Goal: Task Accomplishment & Management: Manage account settings

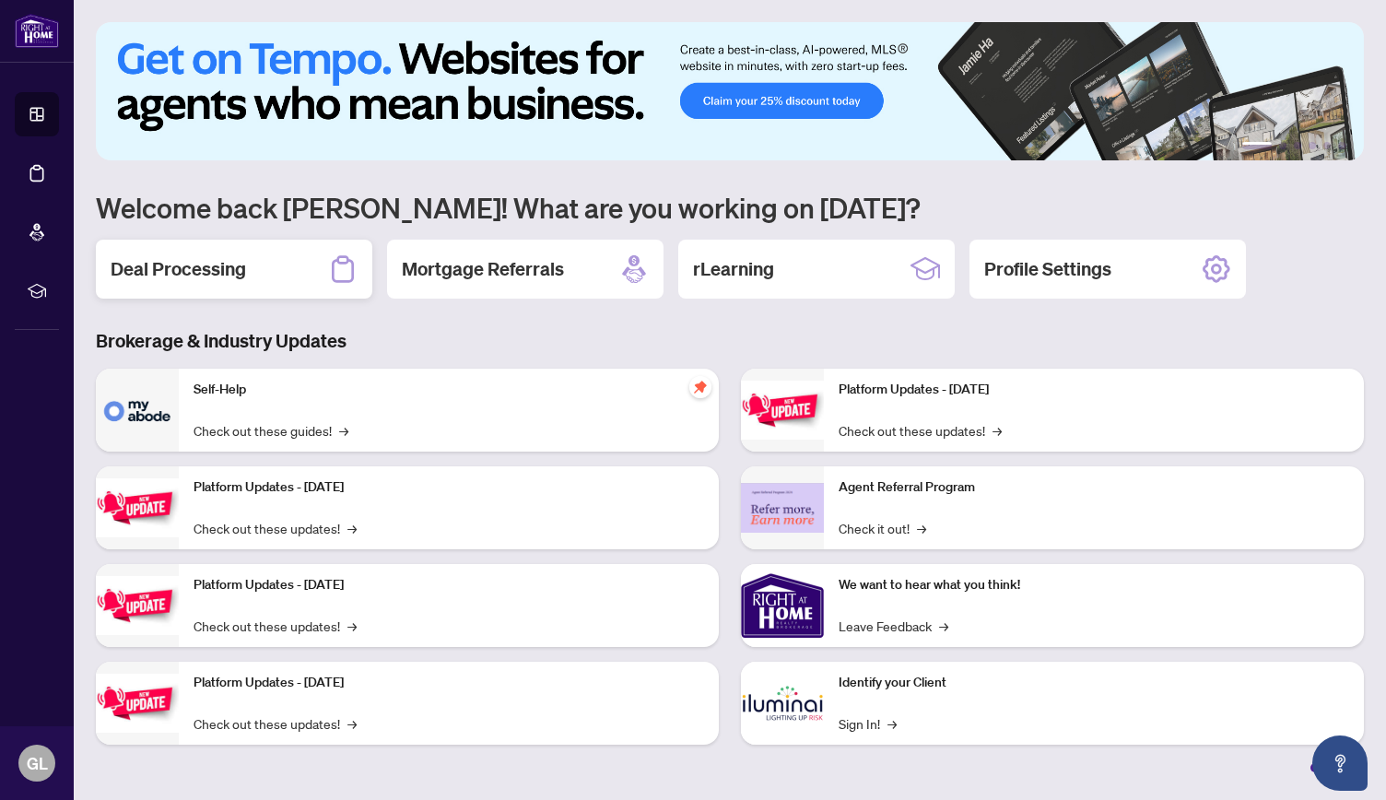
click at [231, 263] on h2 "Deal Processing" at bounding box center [179, 269] width 136 height 26
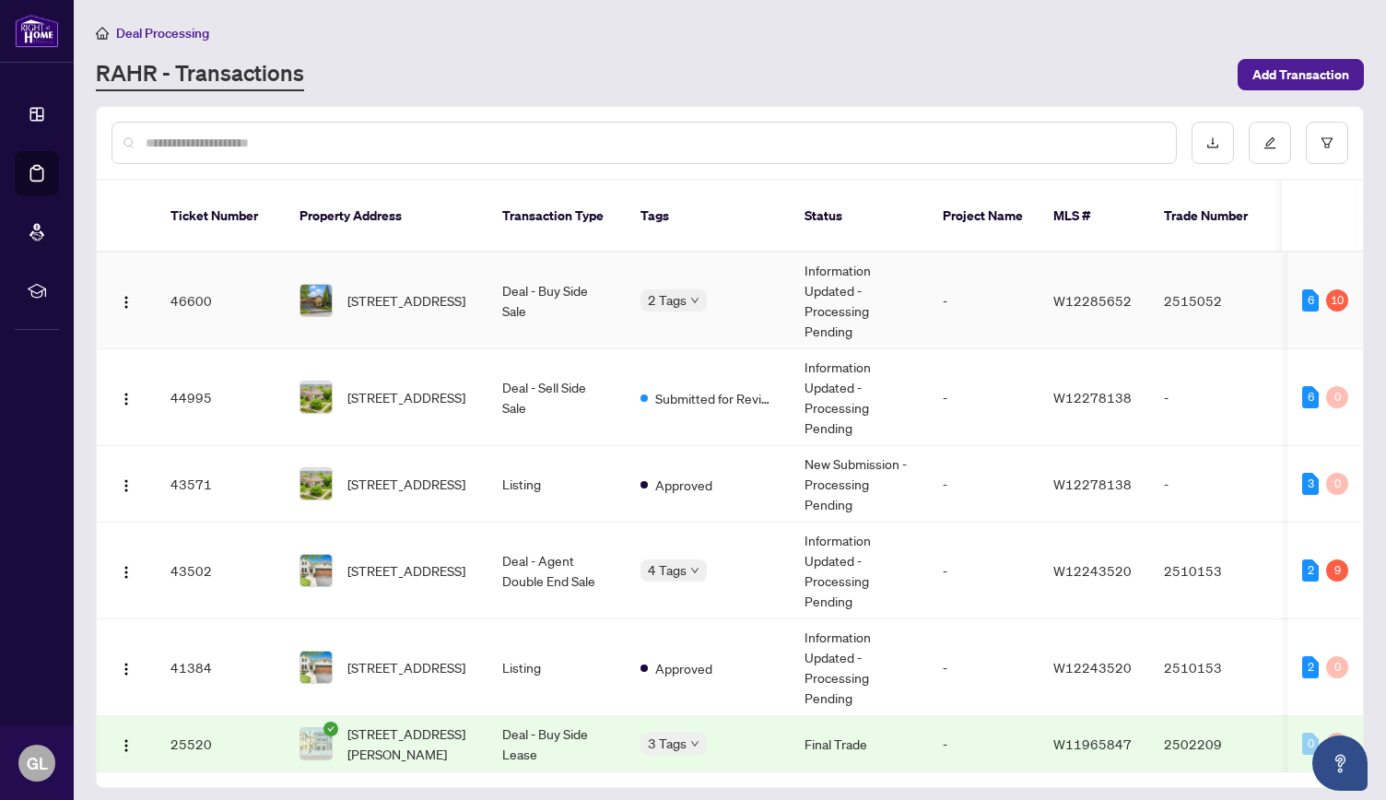
click at [435, 290] on span "[STREET_ADDRESS]" at bounding box center [407, 300] width 118 height 20
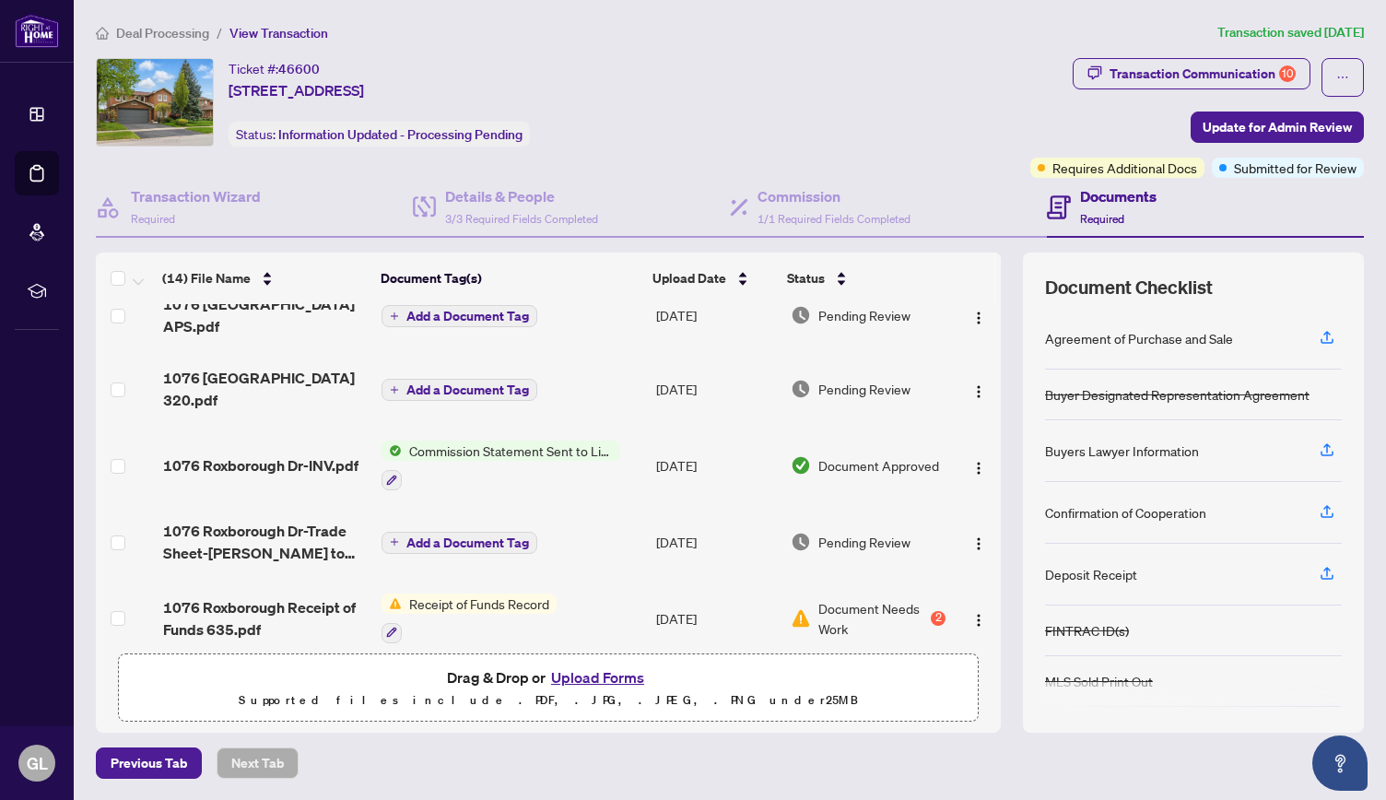
scroll to position [260, 0]
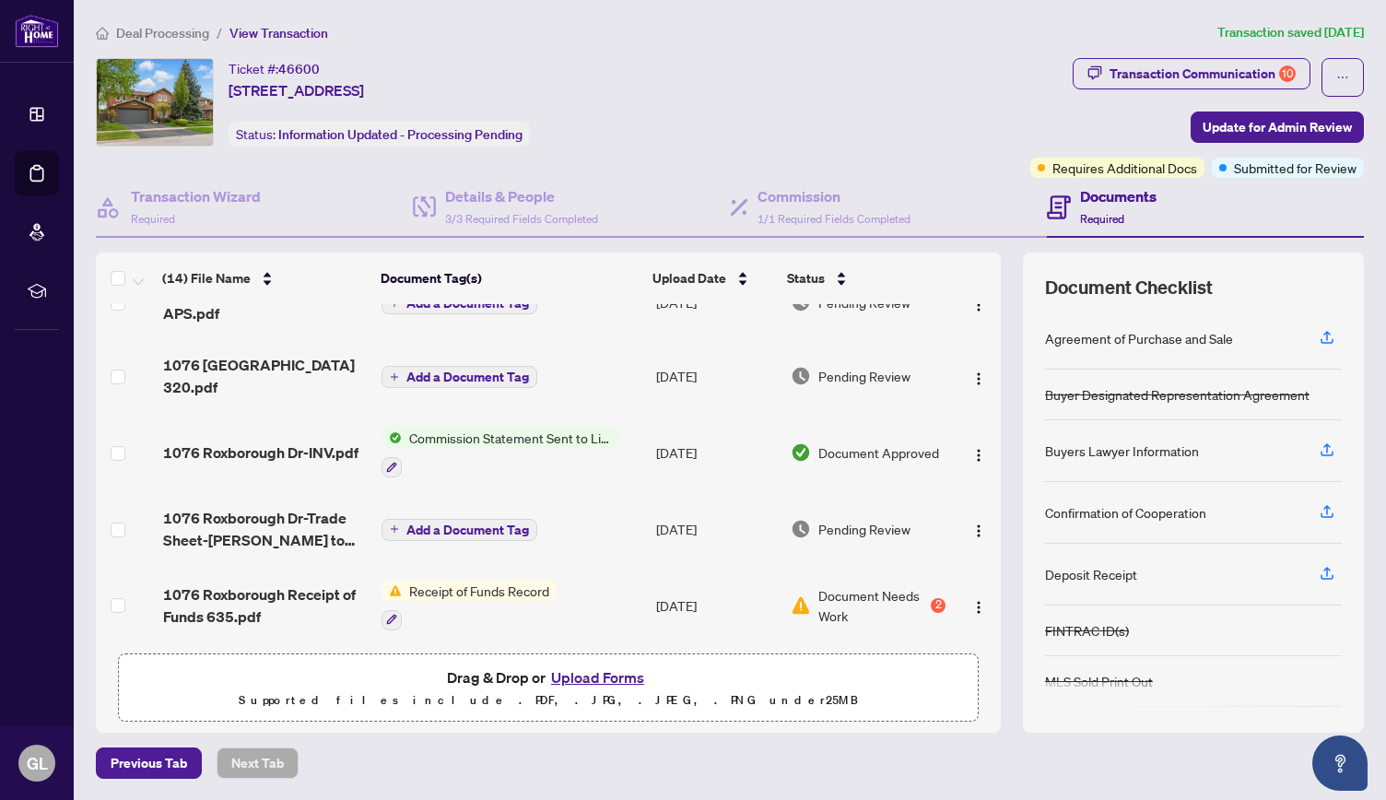
click at [588, 675] on button "Upload Forms" at bounding box center [598, 678] width 104 height 24
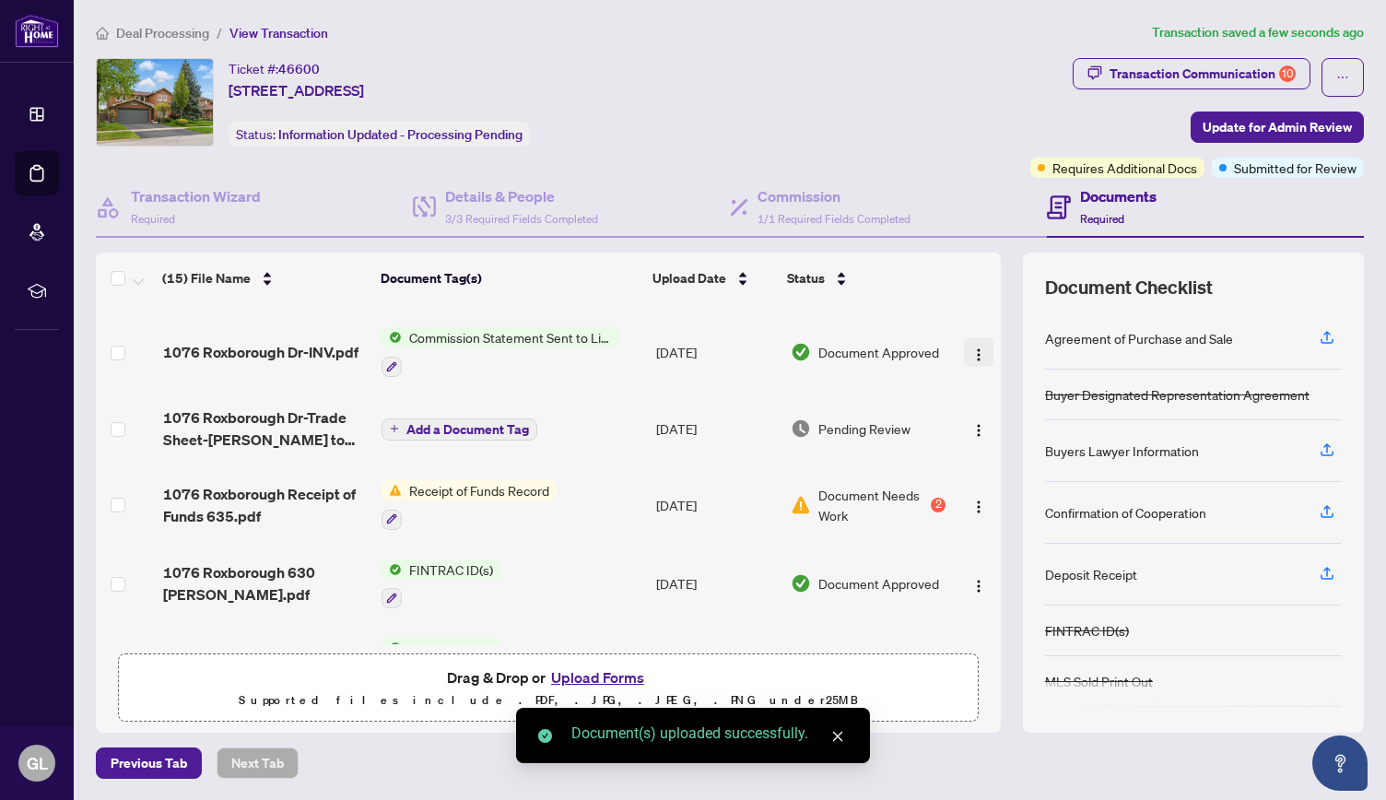
scroll to position [439, 0]
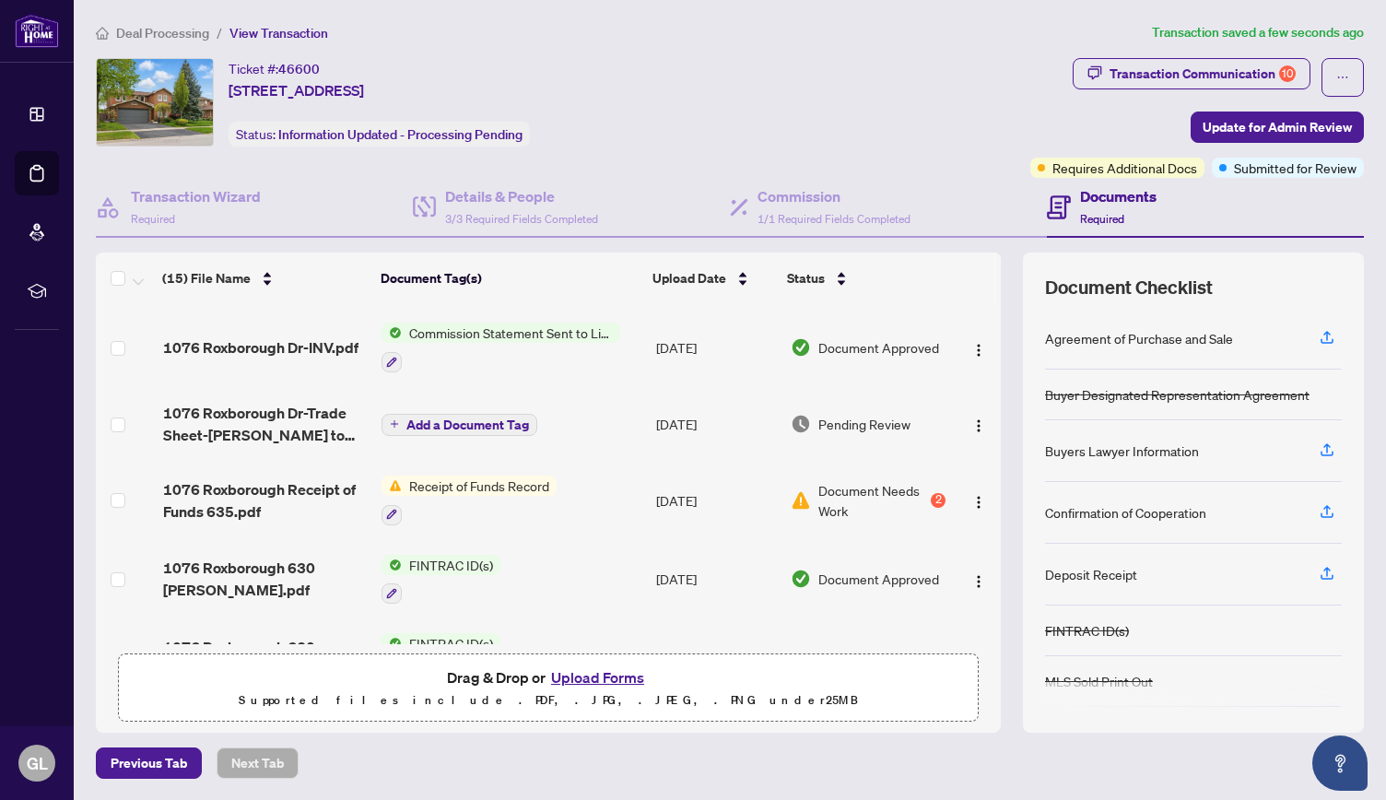
click at [890, 480] on span "Document Needs Work" at bounding box center [873, 500] width 109 height 41
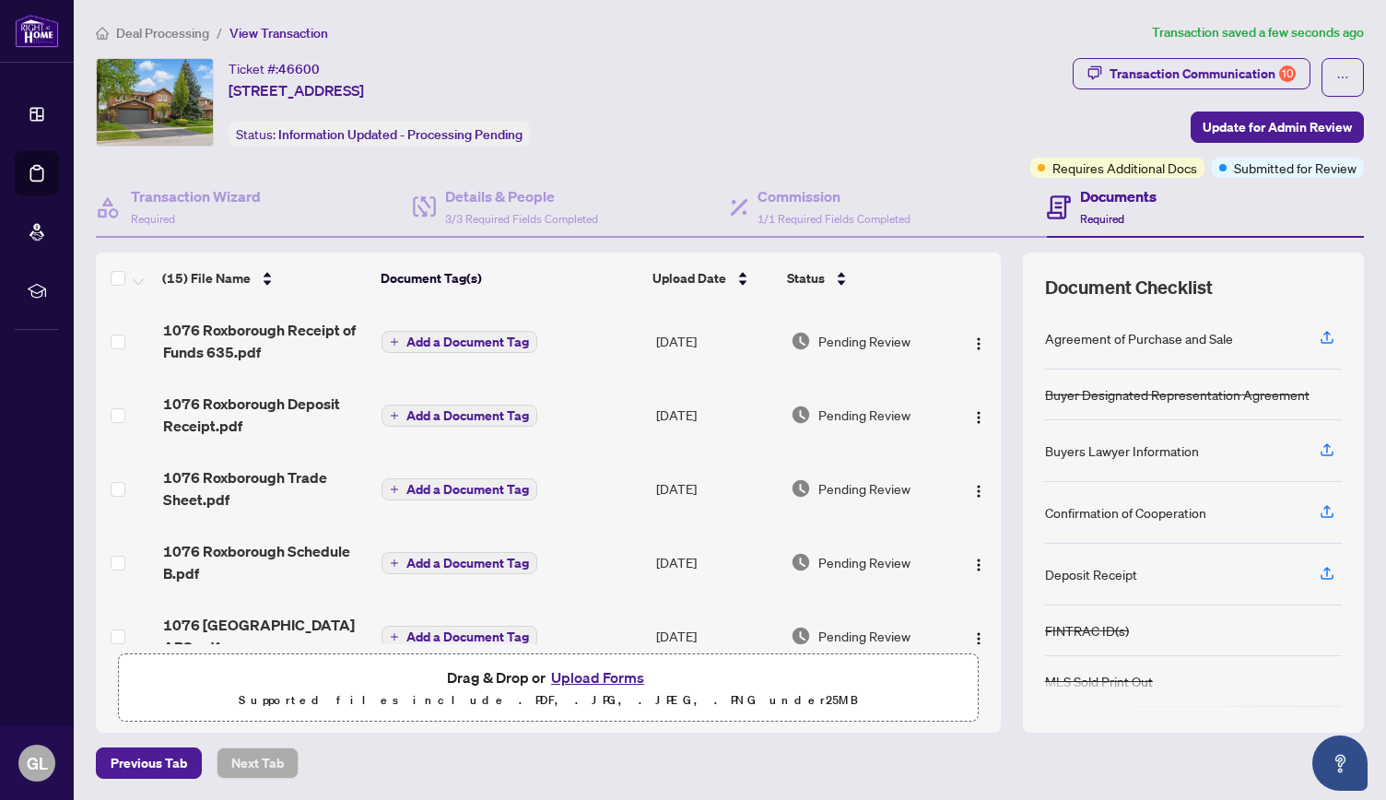
scroll to position [257, 0]
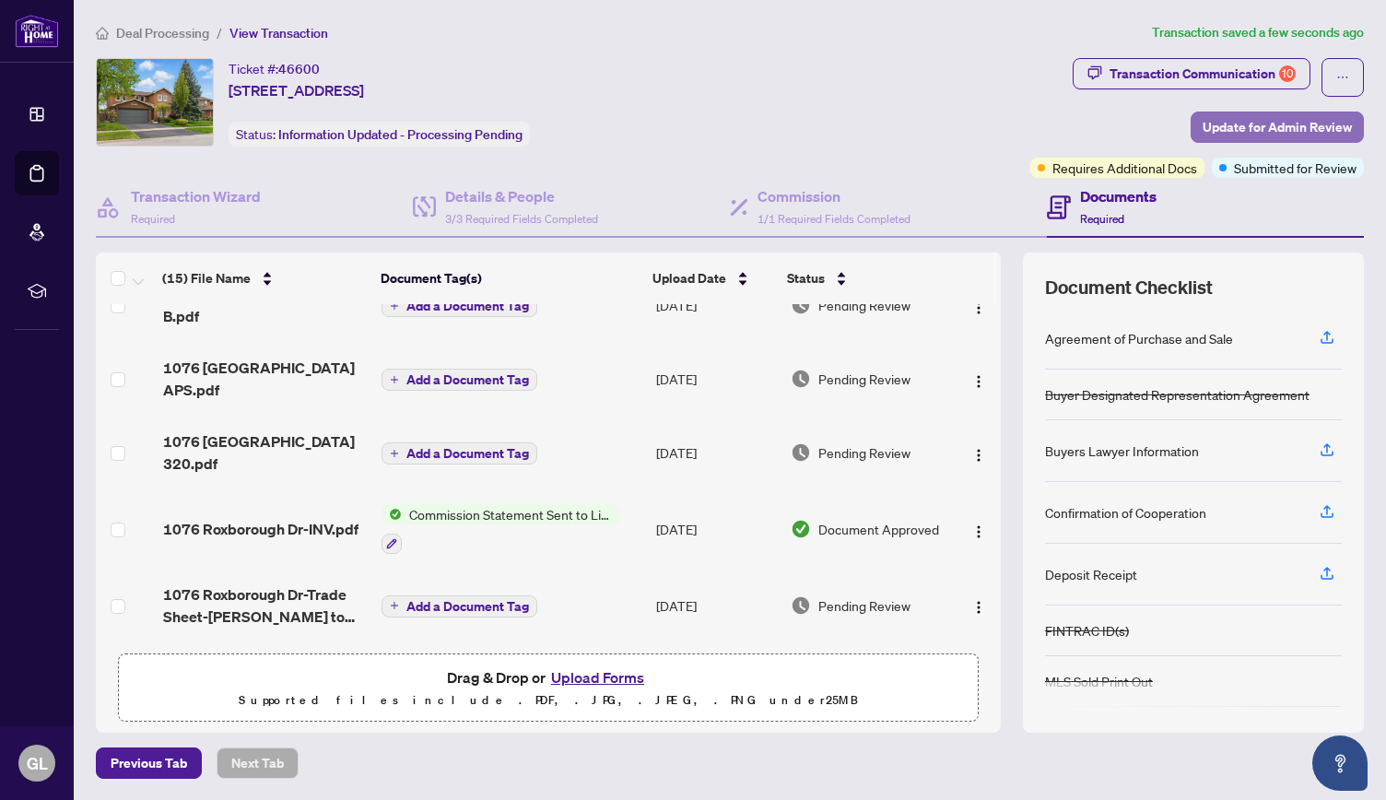
click at [1232, 132] on span "Update for Admin Review" at bounding box center [1277, 126] width 149 height 29
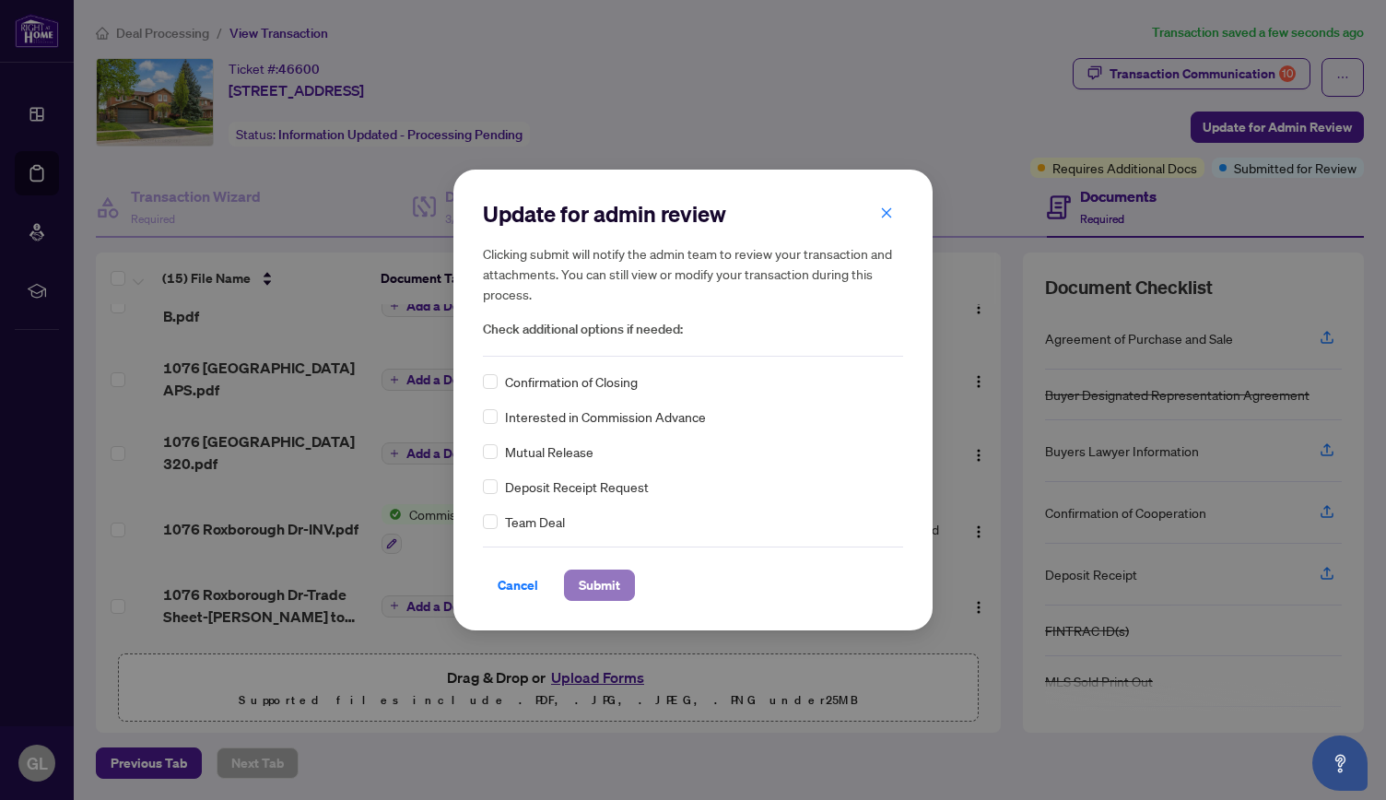
click at [586, 587] on span "Submit" at bounding box center [599, 585] width 41 height 29
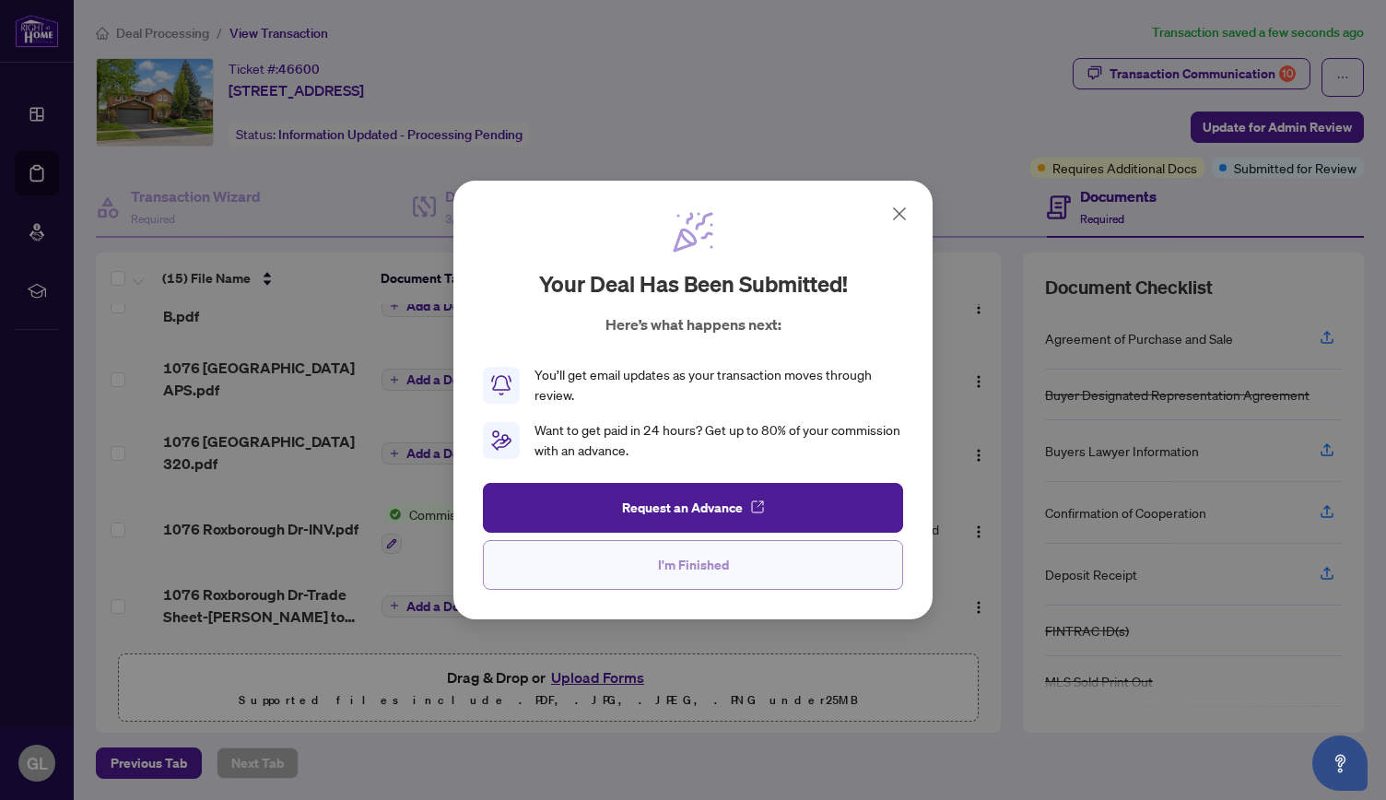
click at [726, 558] on span "I'm Finished" at bounding box center [693, 564] width 71 height 29
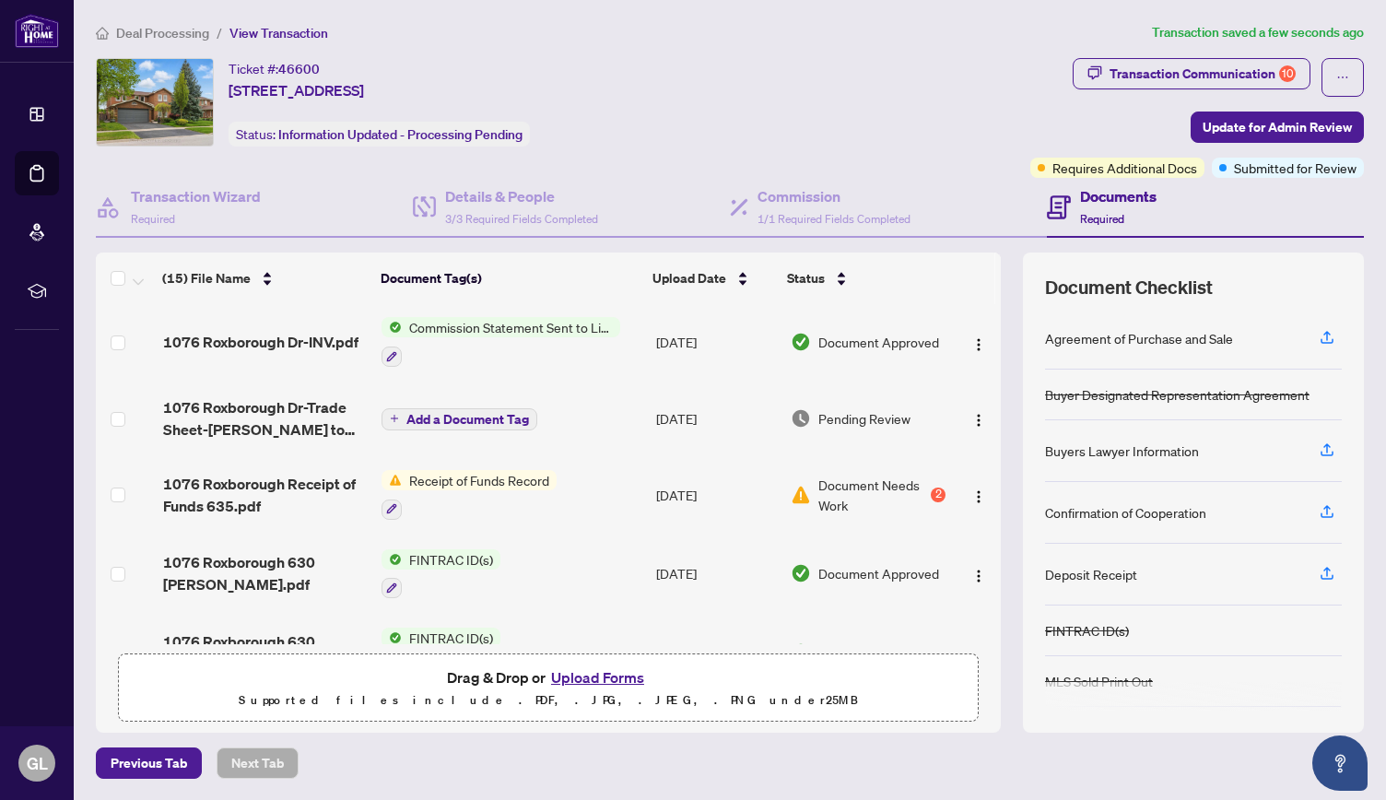
scroll to position [443, 0]
